Goal: Task Accomplishment & Management: Complete application form

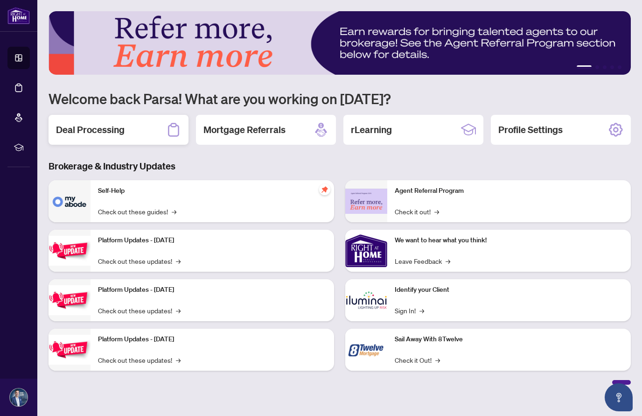
click at [113, 134] on h2 "Deal Processing" at bounding box center [90, 129] width 69 height 13
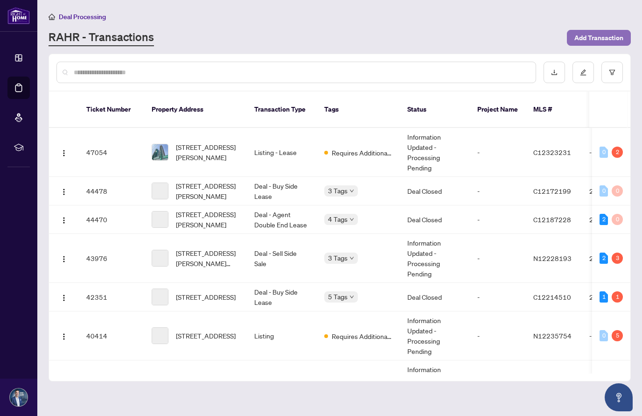
click at [605, 41] on span "Add Transaction" at bounding box center [599, 37] width 49 height 15
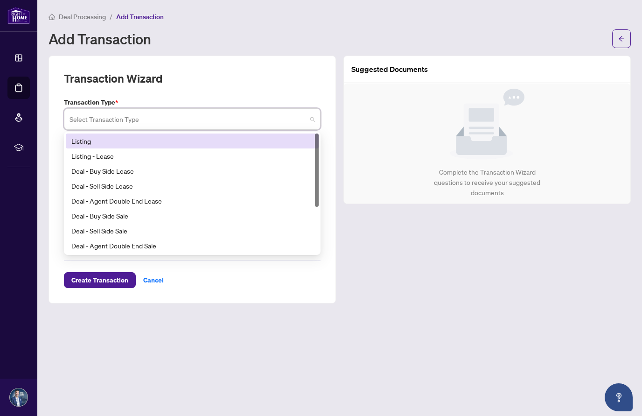
click at [276, 126] on input "search" at bounding box center [188, 120] width 237 height 21
click at [163, 135] on div "Listing" at bounding box center [192, 140] width 253 height 15
